Goal: Task Accomplishment & Management: Use online tool/utility

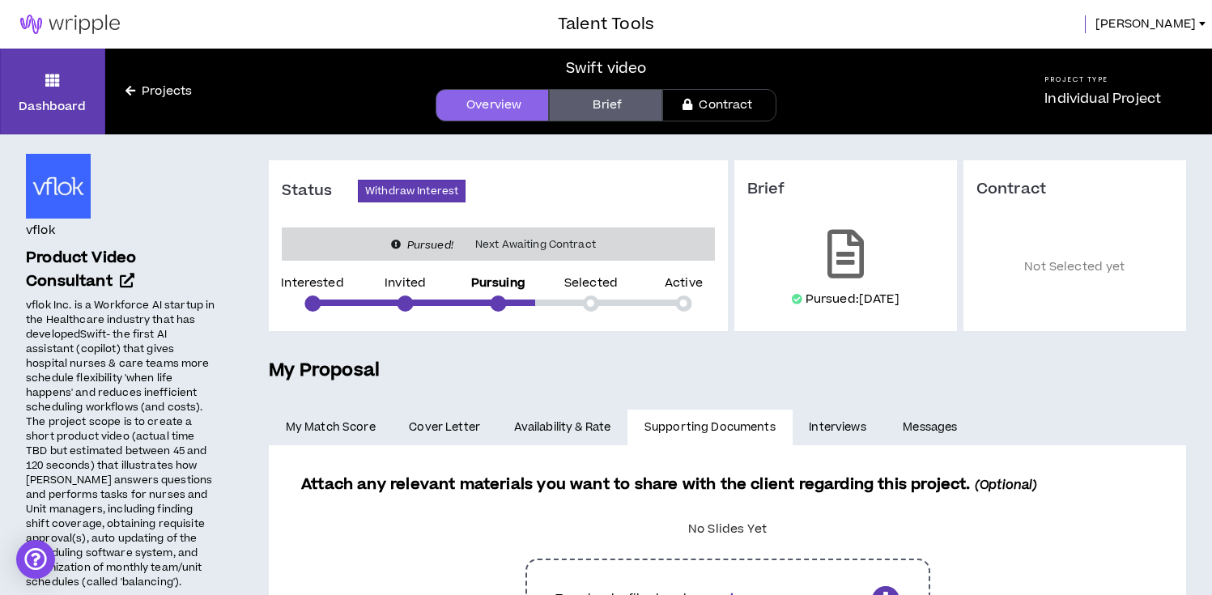
click at [117, 24] on img at bounding box center [70, 24] width 140 height 19
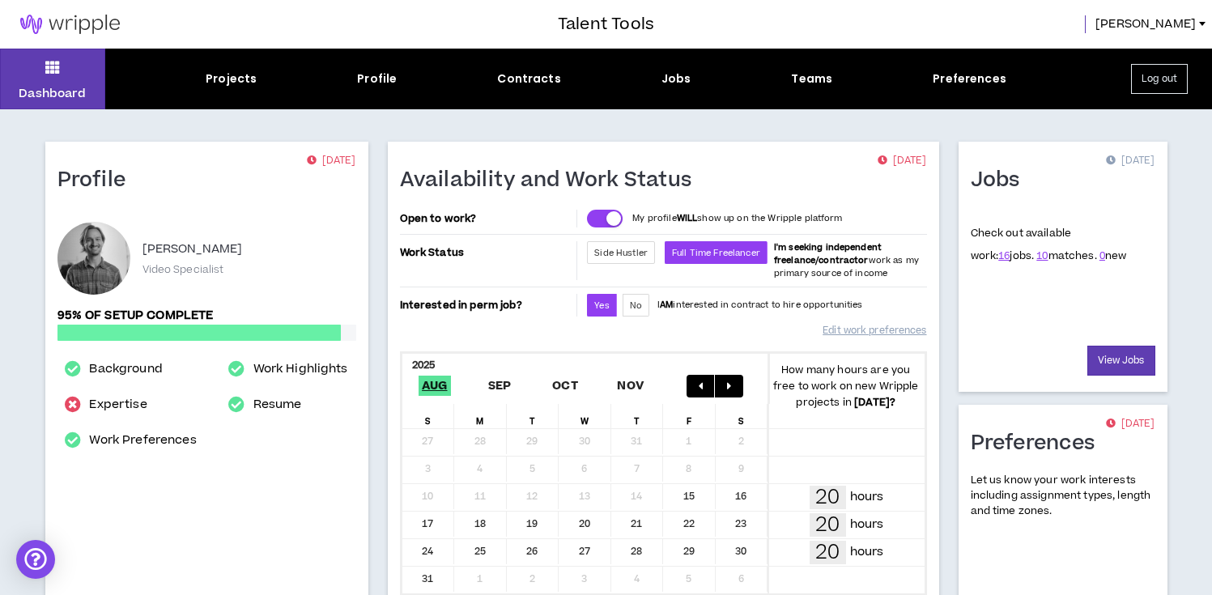
click at [675, 68] on div "Dashboard Projects Profile Contracts Jobs Teams Preferences Log out" at bounding box center [606, 79] width 1212 height 61
click at [680, 79] on div "Jobs" at bounding box center [677, 78] width 30 height 17
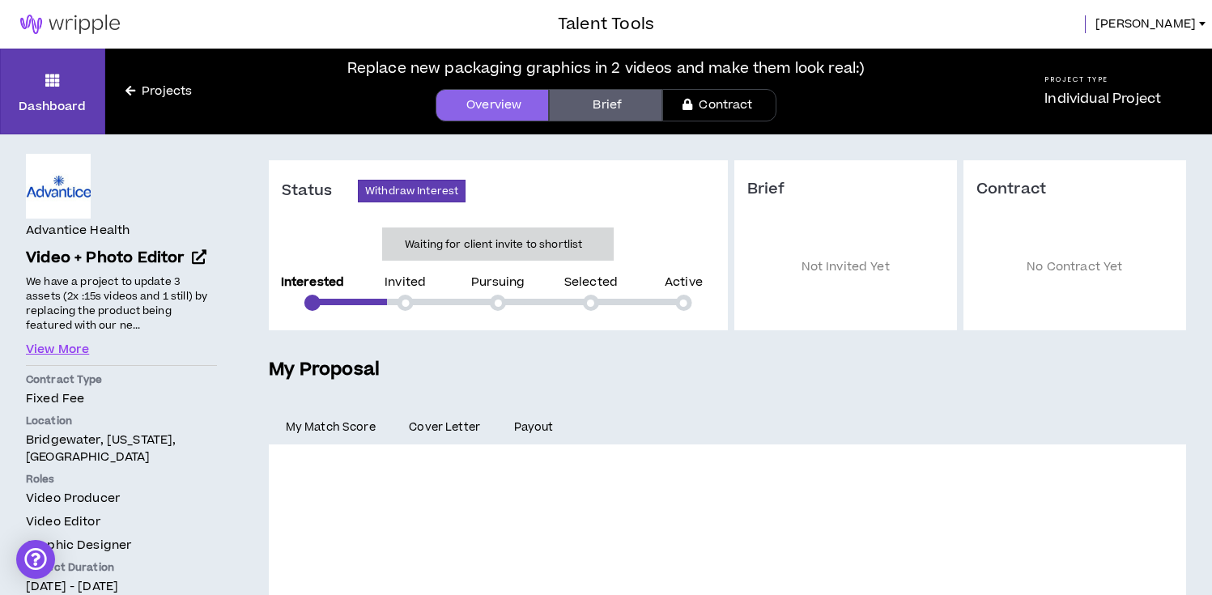
click at [654, 105] on link "Brief" at bounding box center [605, 105] width 113 height 32
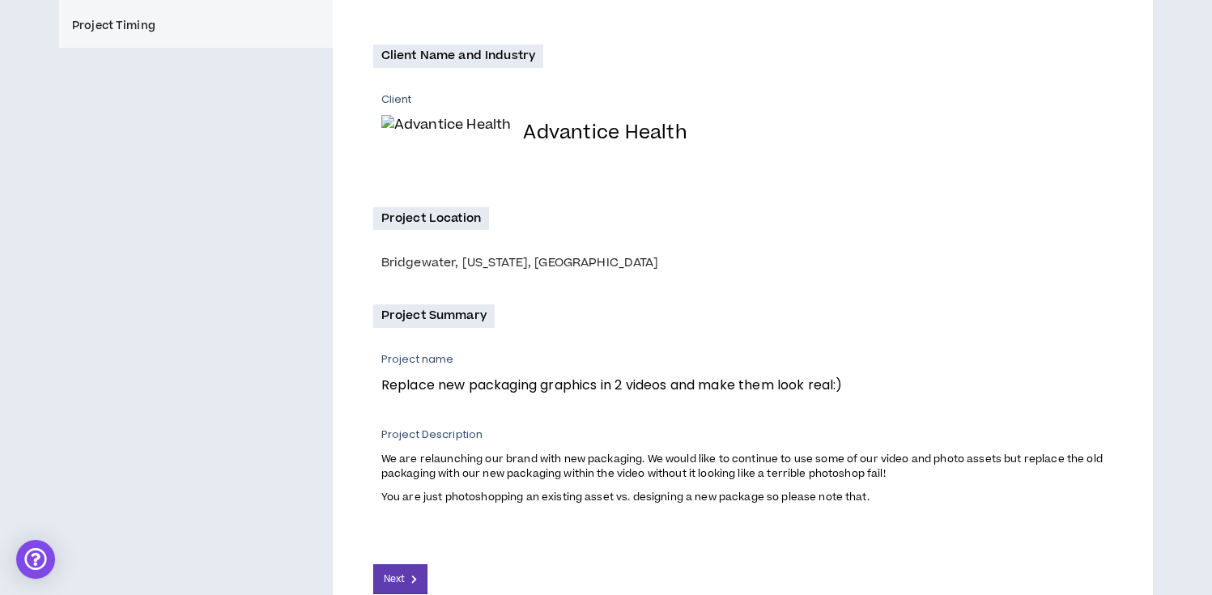
scroll to position [383, 0]
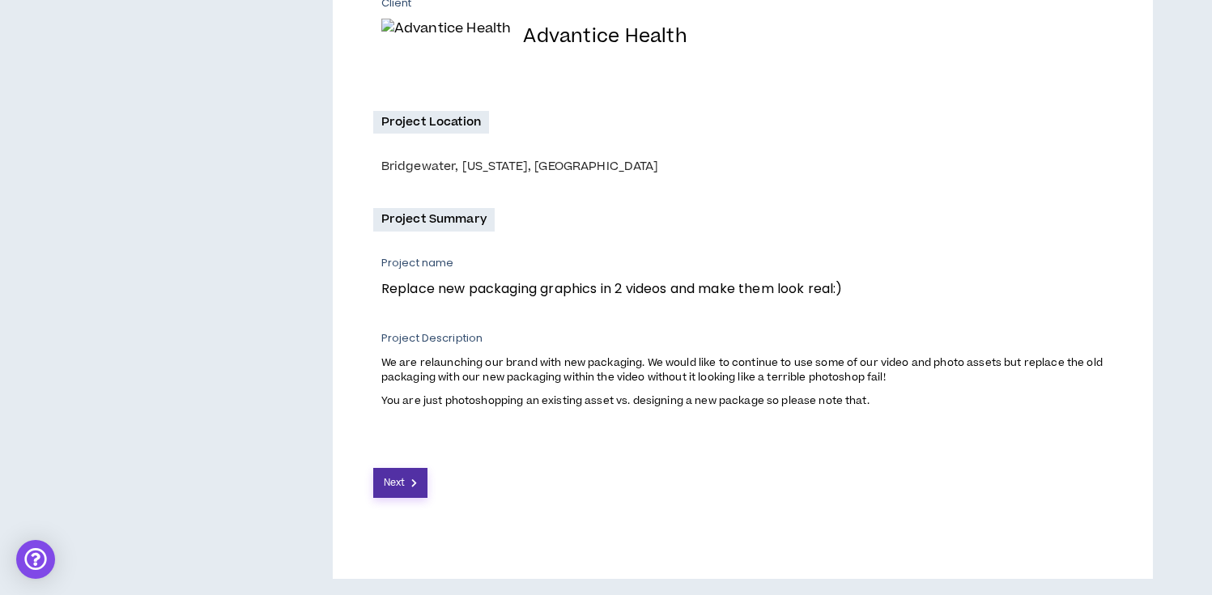
click at [408, 482] on button "Next" at bounding box center [400, 483] width 55 height 30
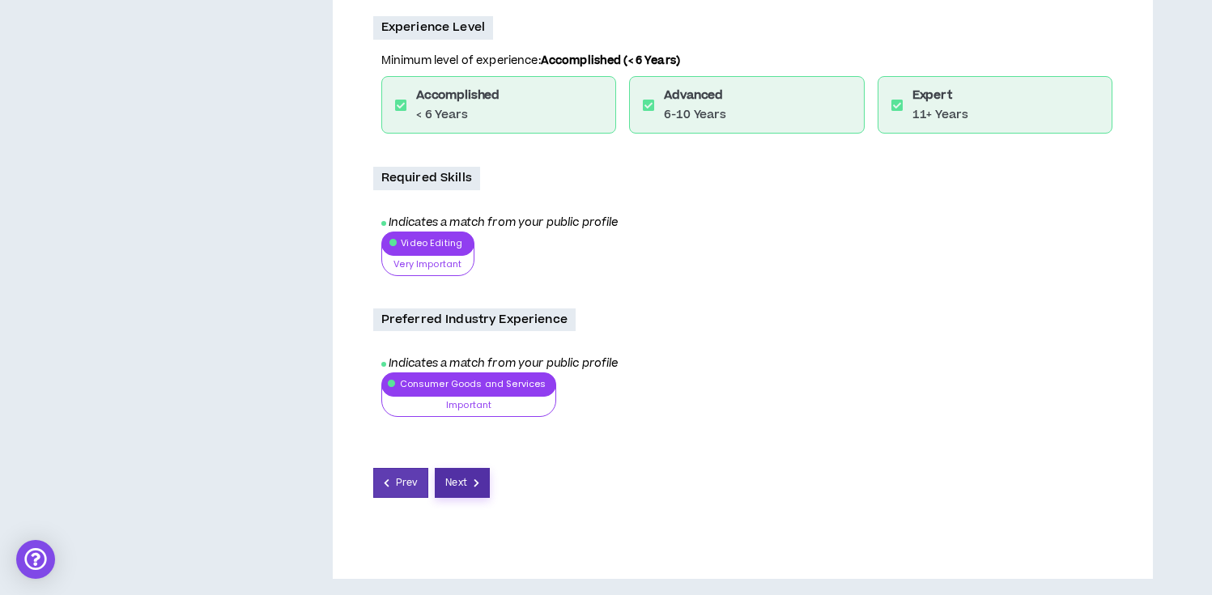
click at [476, 477] on button "Next" at bounding box center [462, 483] width 55 height 30
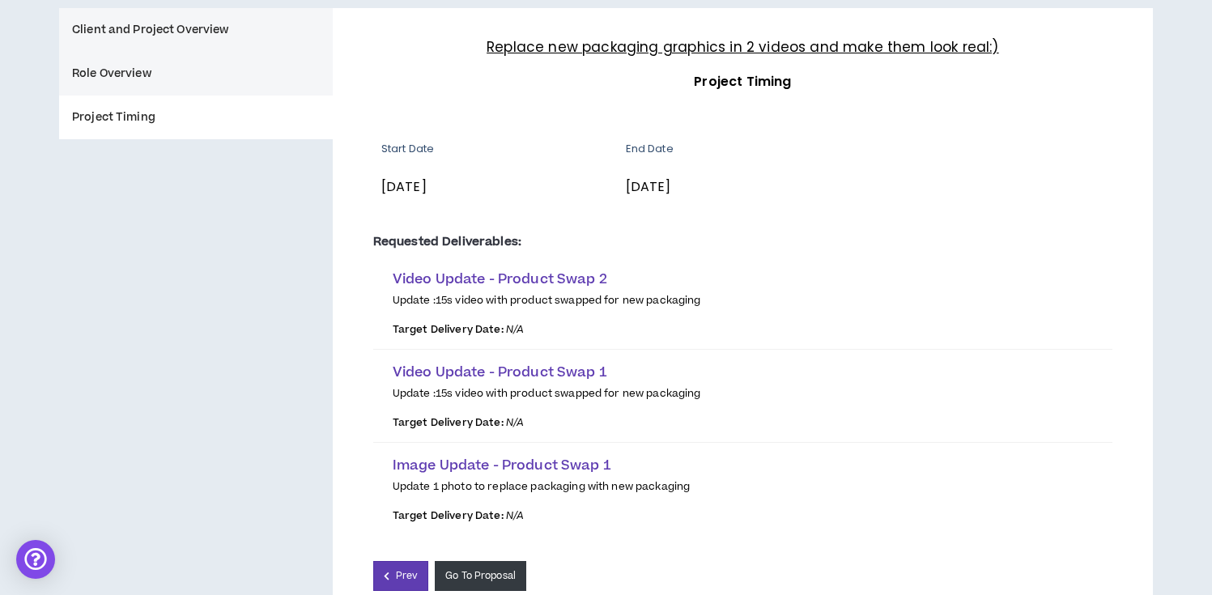
scroll to position [288, 0]
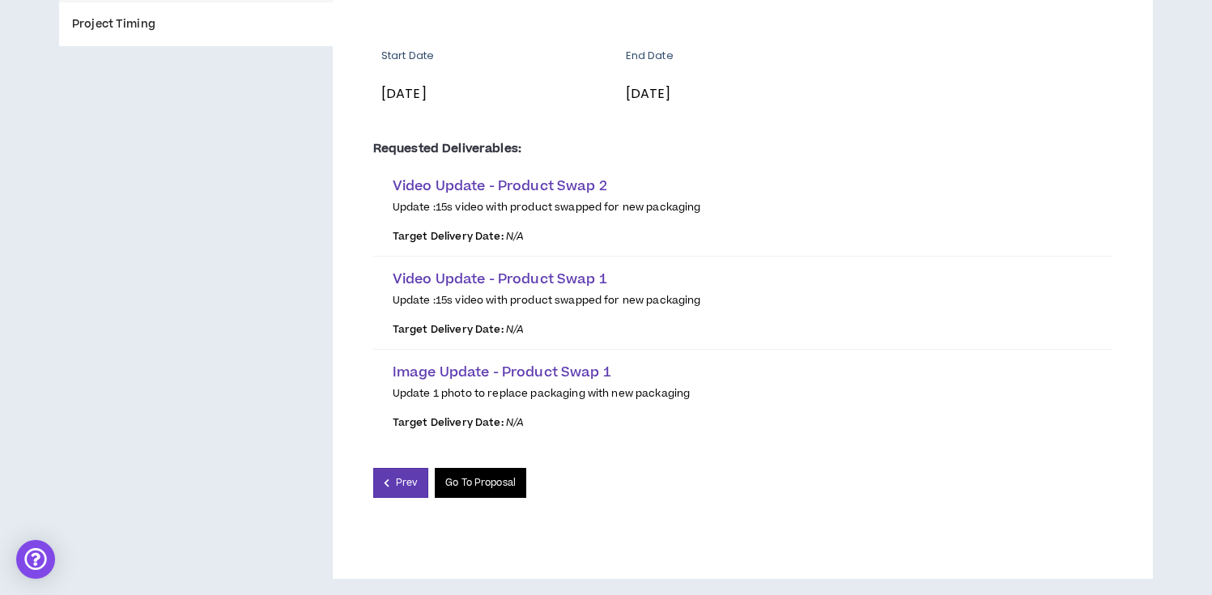
click at [479, 484] on link "Go To Proposal" at bounding box center [481, 483] width 92 height 30
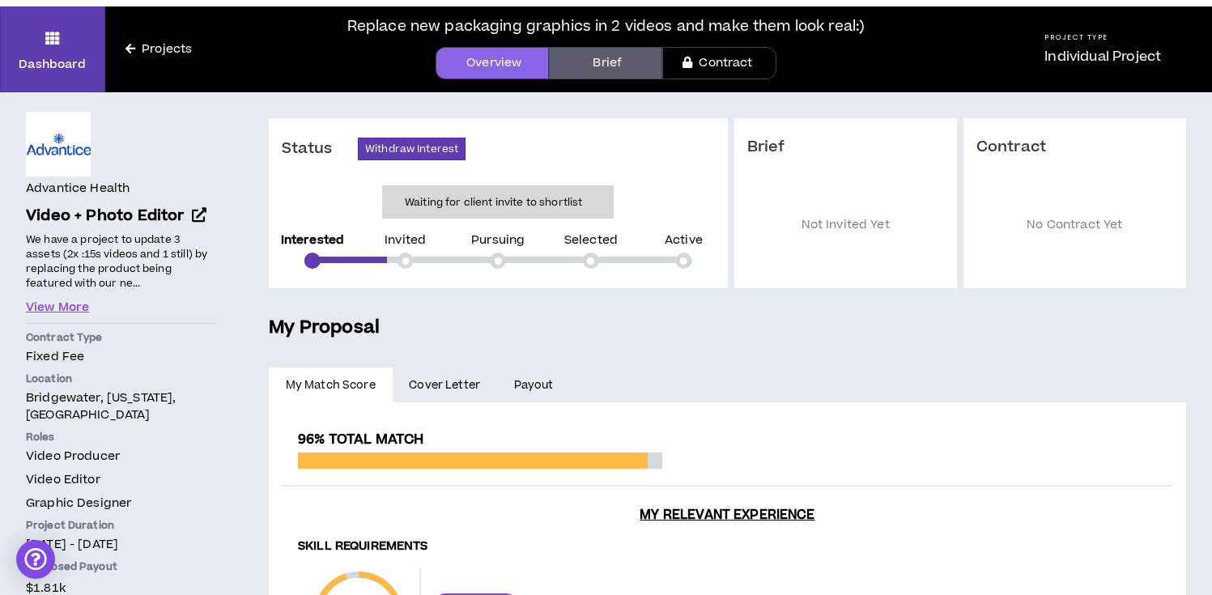
scroll to position [231, 0]
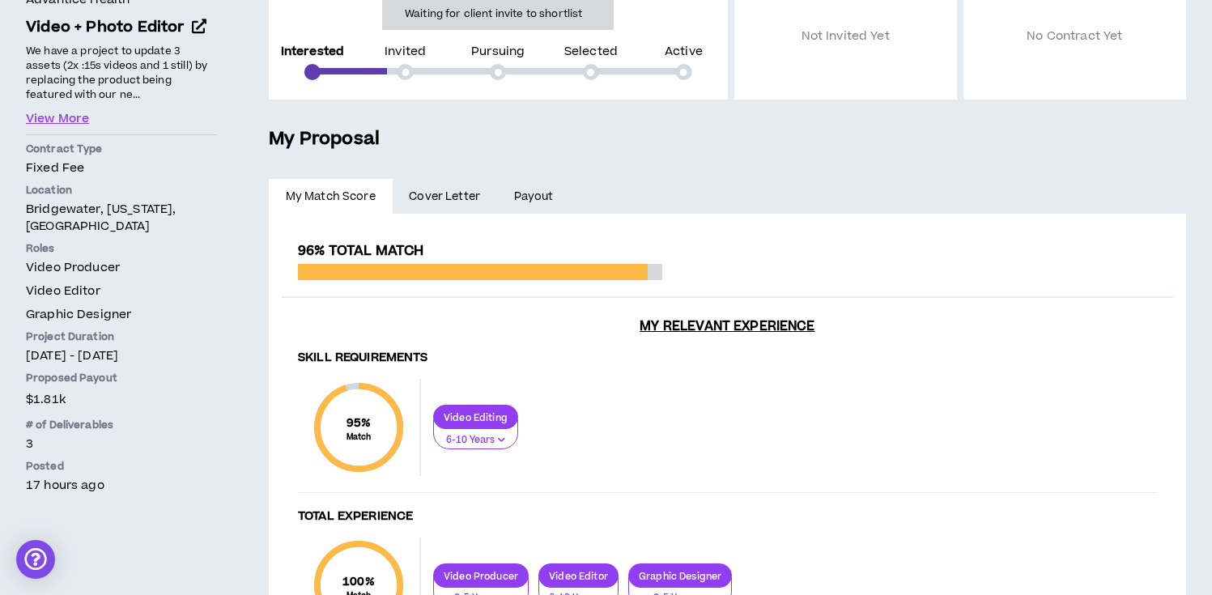
click at [526, 206] on link "Payout" at bounding box center [533, 197] width 73 height 36
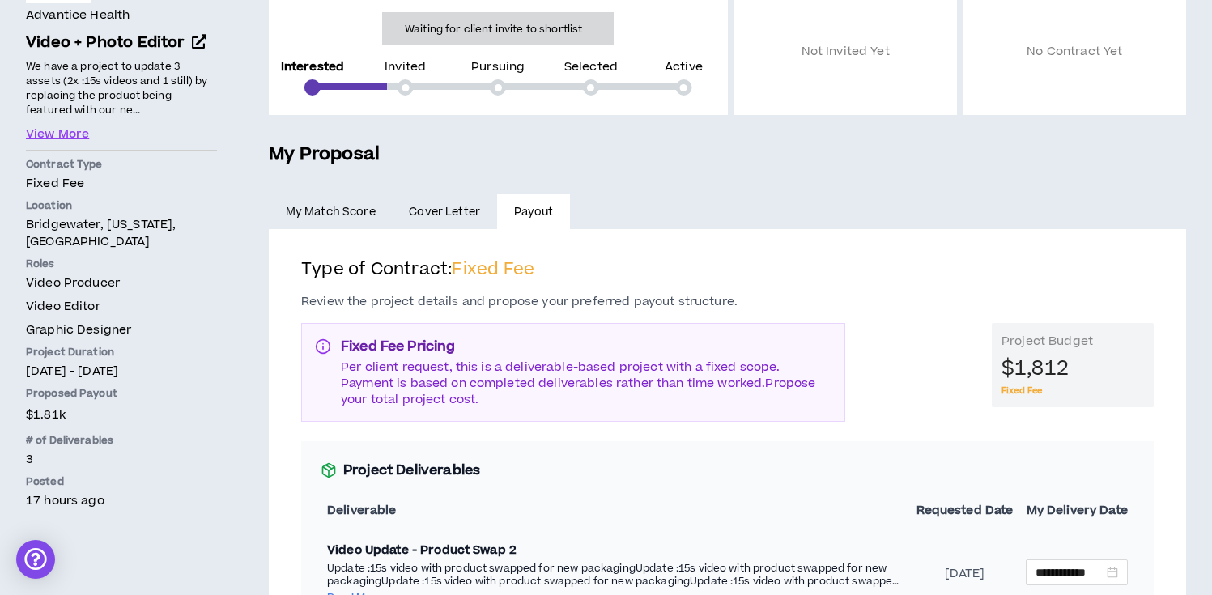
scroll to position [423, 0]
